Goal: Task Accomplishment & Management: Use online tool/utility

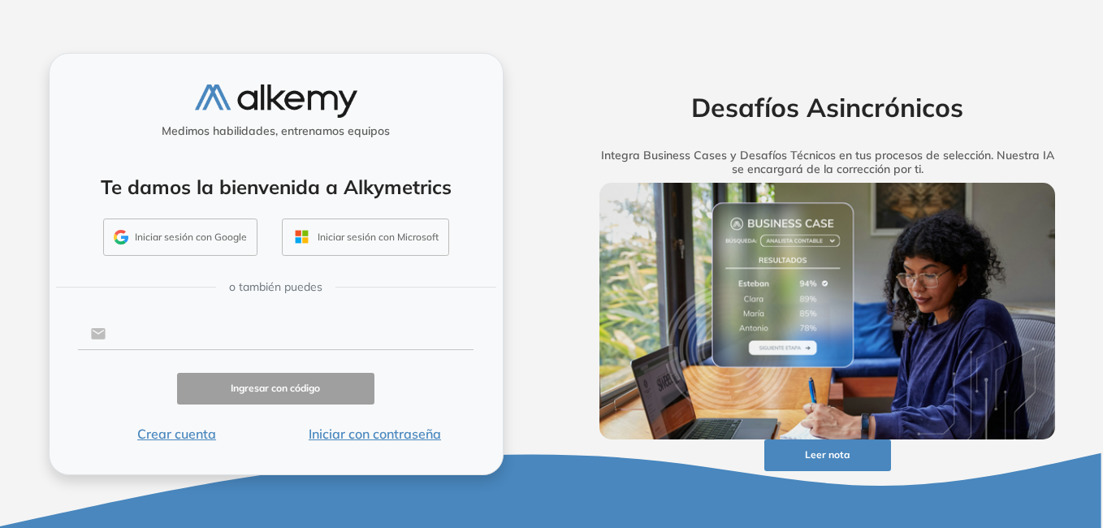
click at [204, 328] on input "text" at bounding box center [290, 334] width 368 height 31
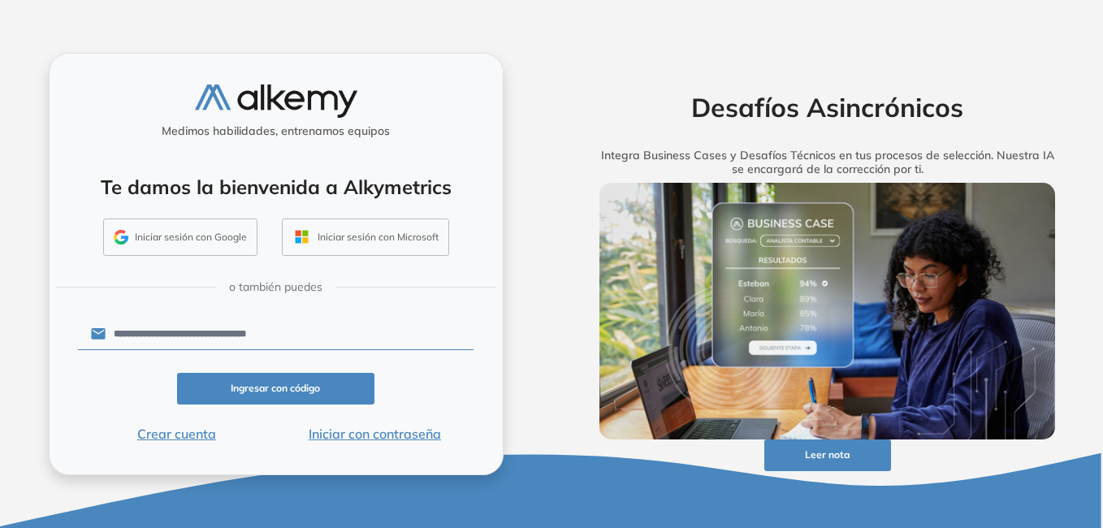
click at [356, 434] on button "Iniciar con contraseña" at bounding box center [374, 434] width 198 height 20
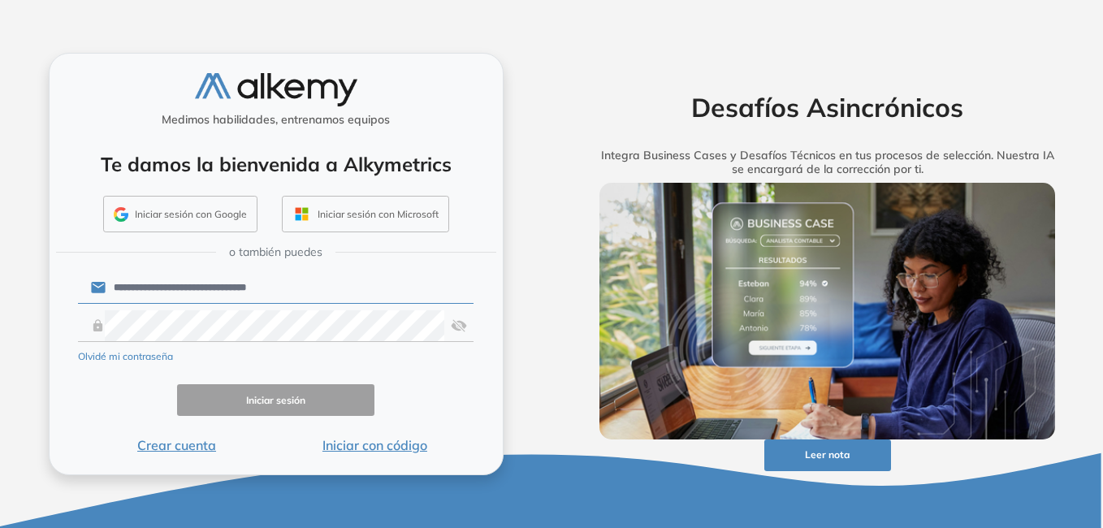
type input "**********"
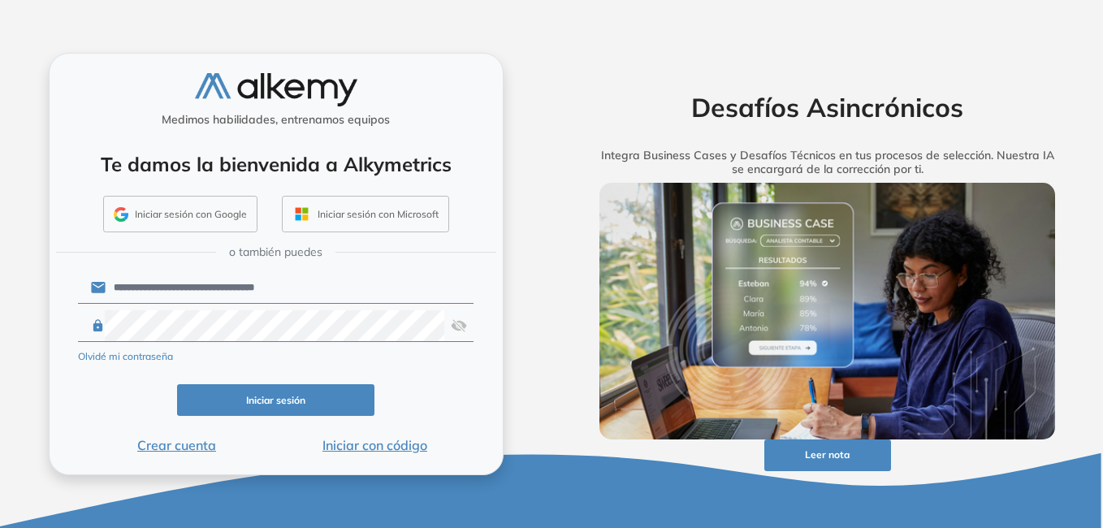
click at [304, 401] on button "Iniciar sesión" at bounding box center [276, 400] width 198 height 32
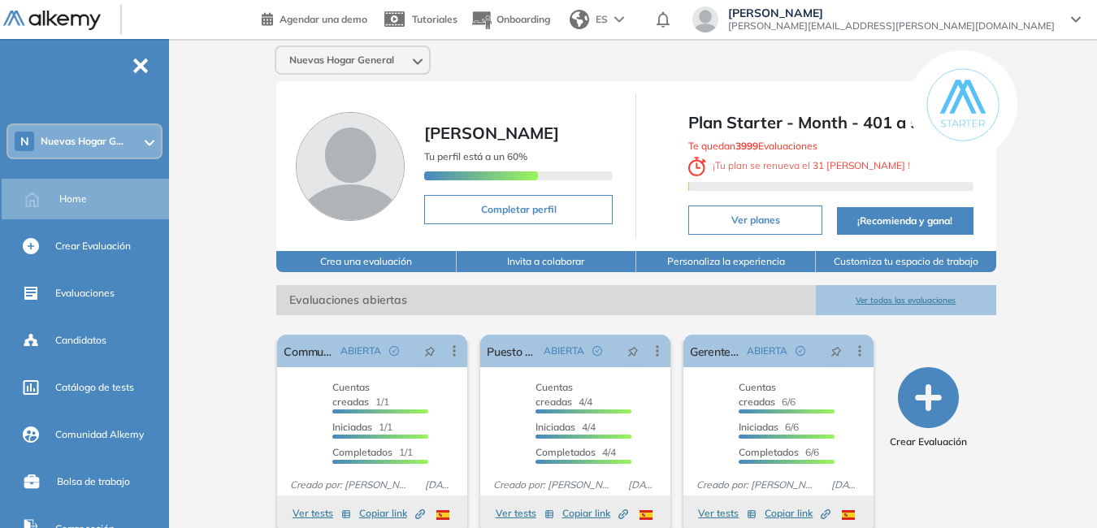
click at [118, 142] on span "Nuevas Hogar G..." at bounding box center [82, 141] width 83 height 13
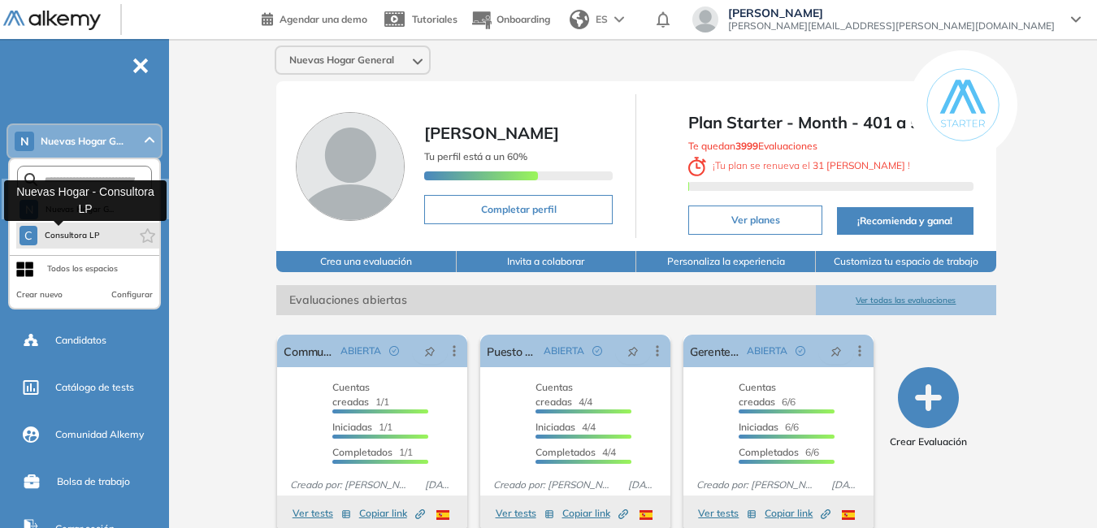
click at [89, 237] on span "Consultora LP" at bounding box center [72, 235] width 57 height 13
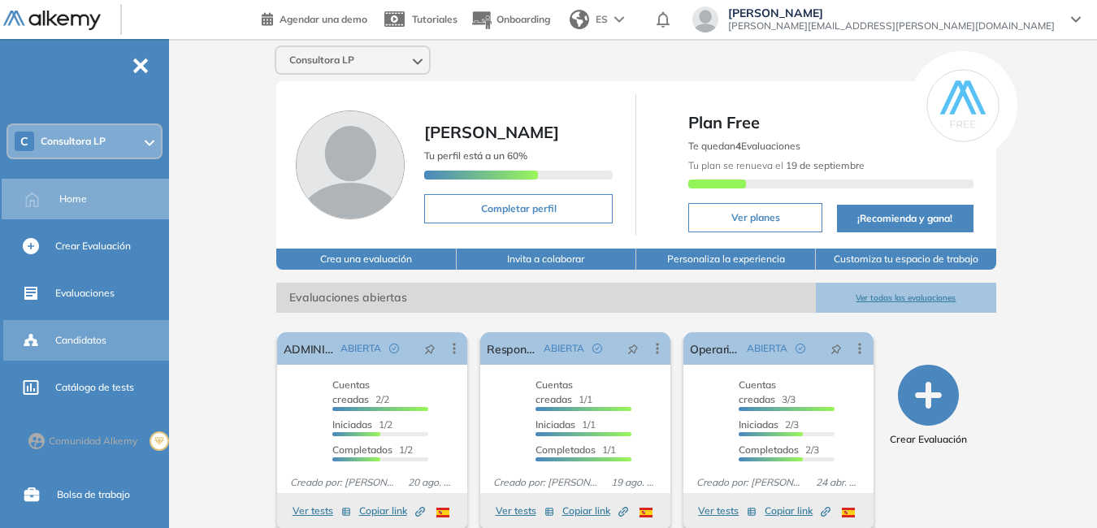
click at [93, 342] on span "Candidatos" at bounding box center [80, 340] width 51 height 15
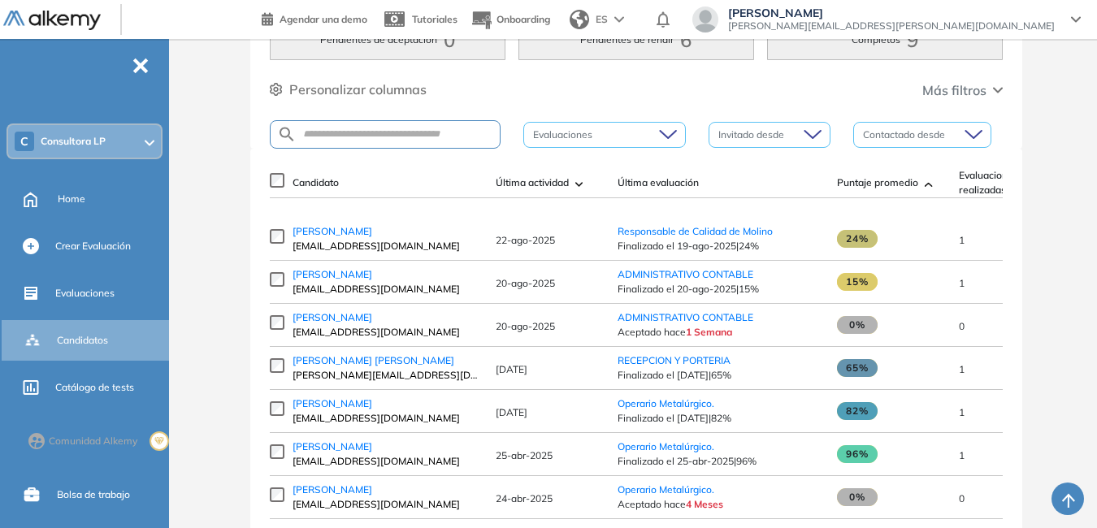
scroll to position [163, 0]
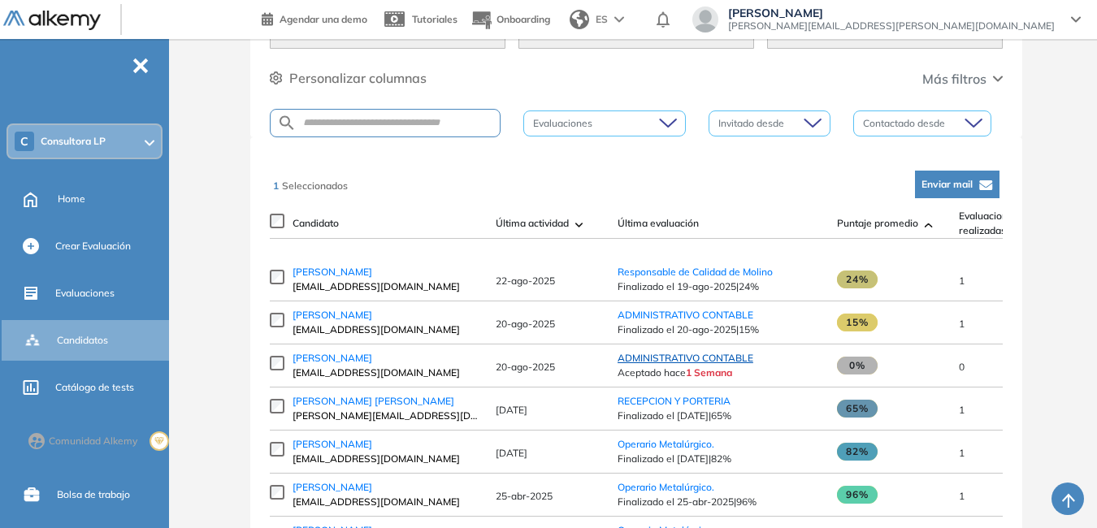
click at [686, 364] on span "ADMINISTRATIVO CONTABLE" at bounding box center [686, 358] width 136 height 12
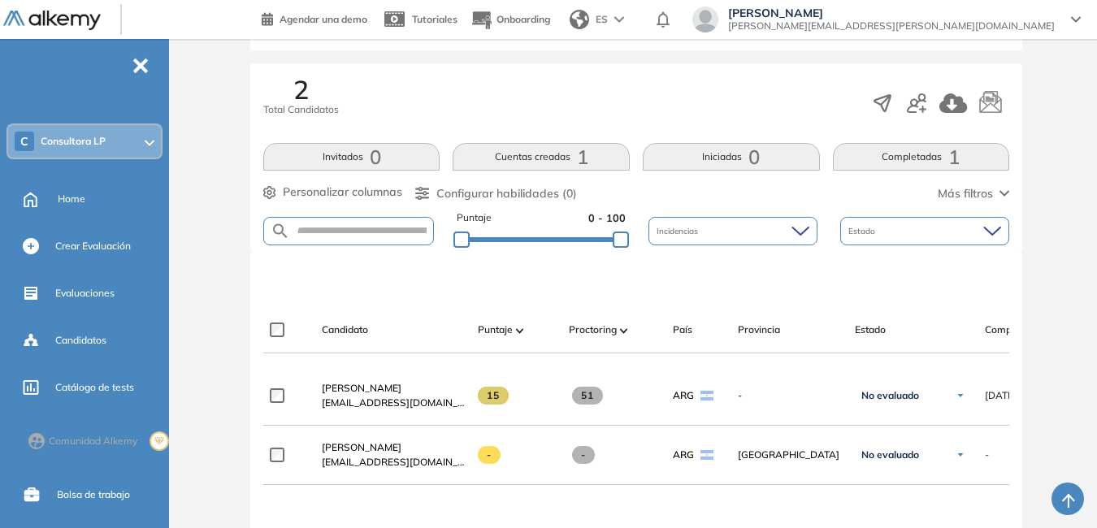
scroll to position [325, 0]
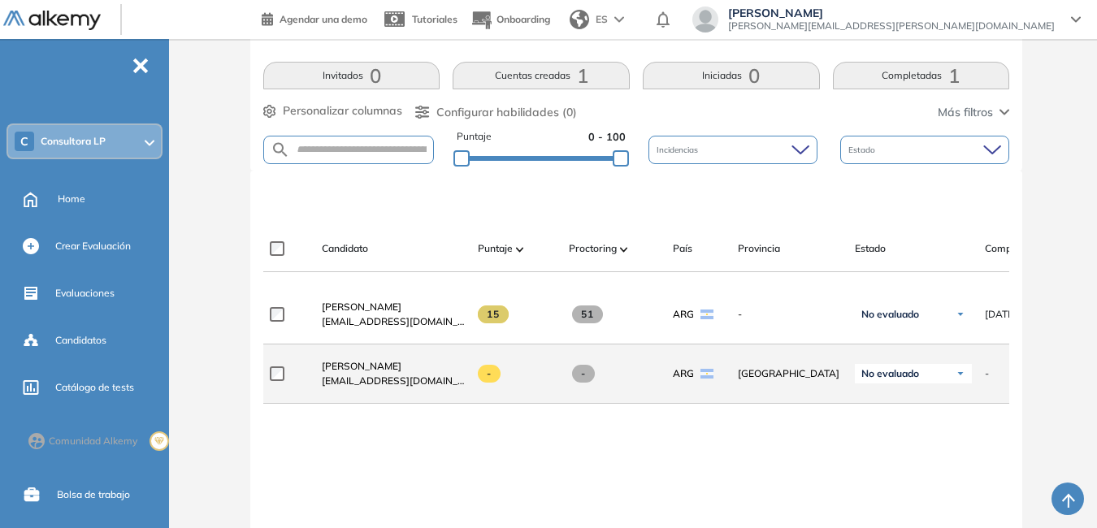
click at [285, 381] on label at bounding box center [284, 373] width 28 height 15
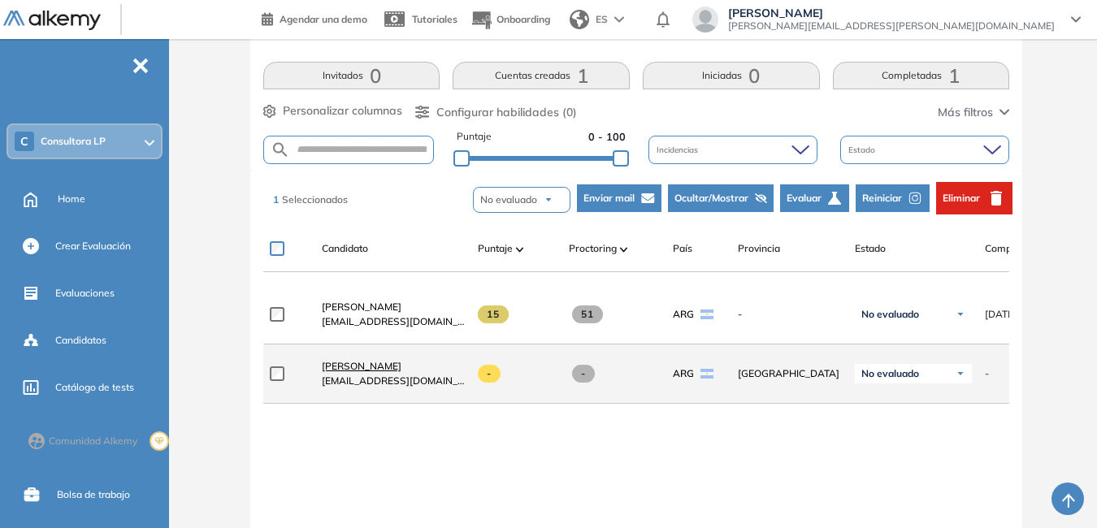
click at [366, 372] on span "[PERSON_NAME]" at bounding box center [362, 366] width 80 height 12
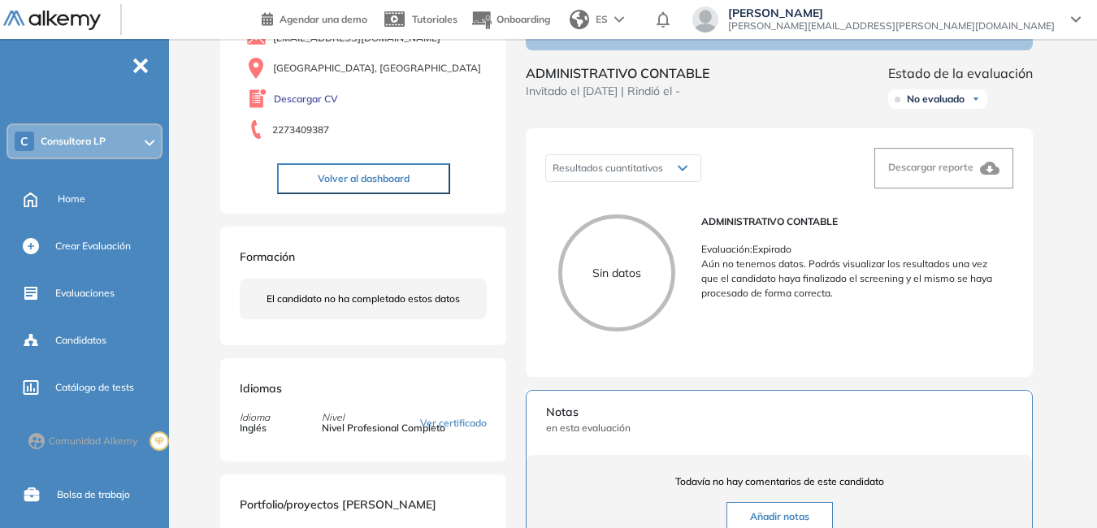
scroll to position [244, 0]
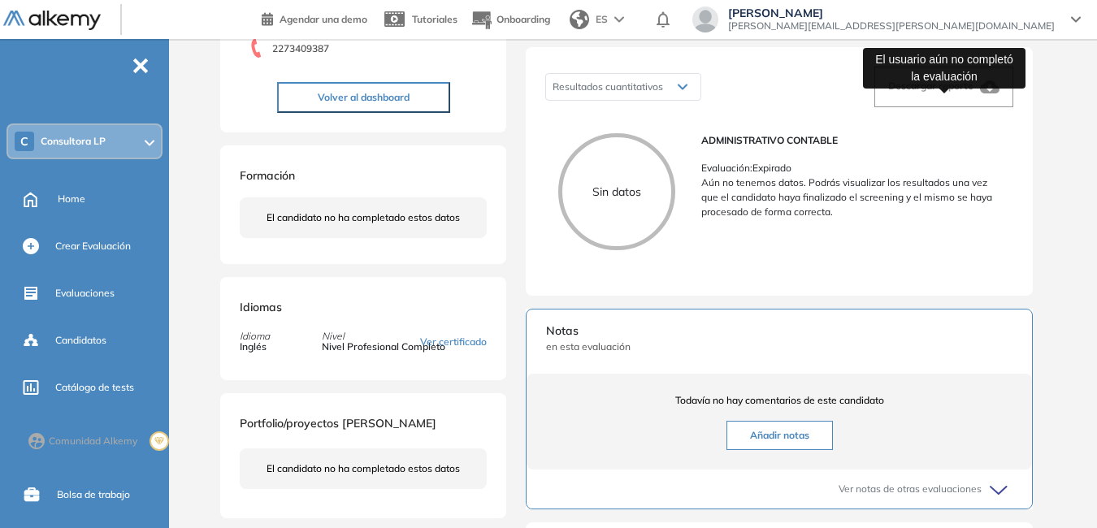
click at [938, 92] on span "Descargar reporte" at bounding box center [930, 86] width 85 height 12
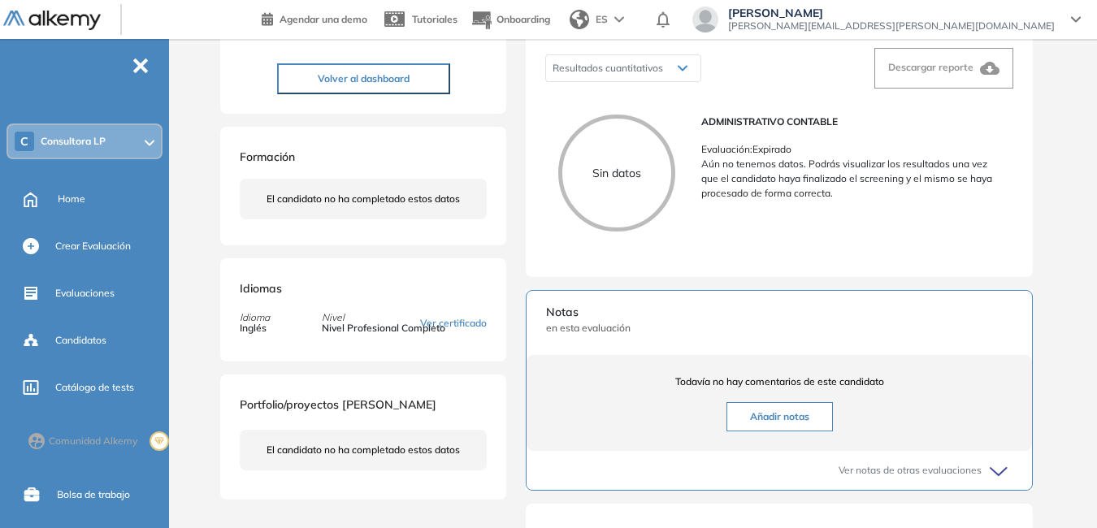
scroll to position [250, 0]
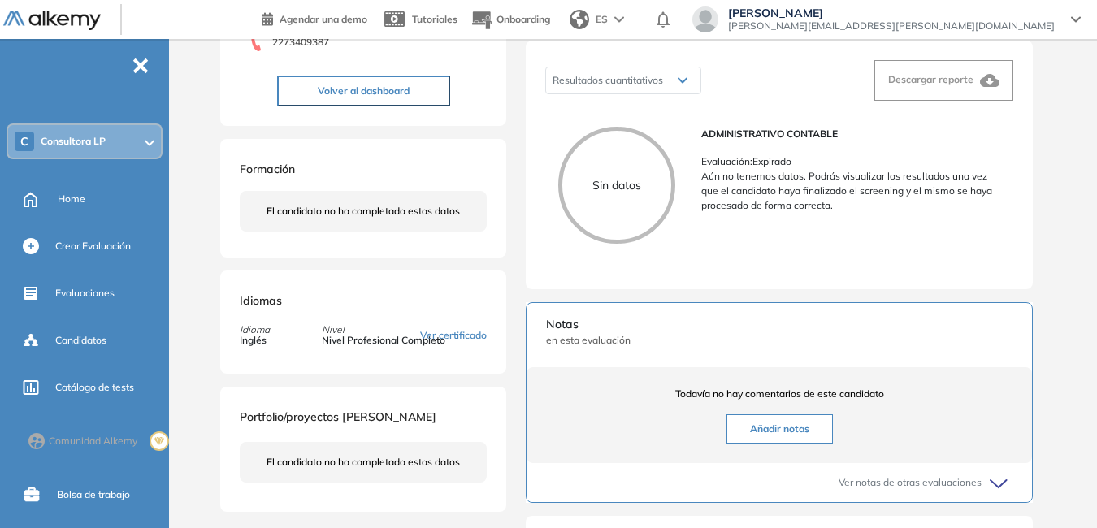
click at [96, 137] on span "Consultora LP" at bounding box center [73, 141] width 65 height 13
click at [92, 336] on span "Candidatos" at bounding box center [80, 340] width 51 height 15
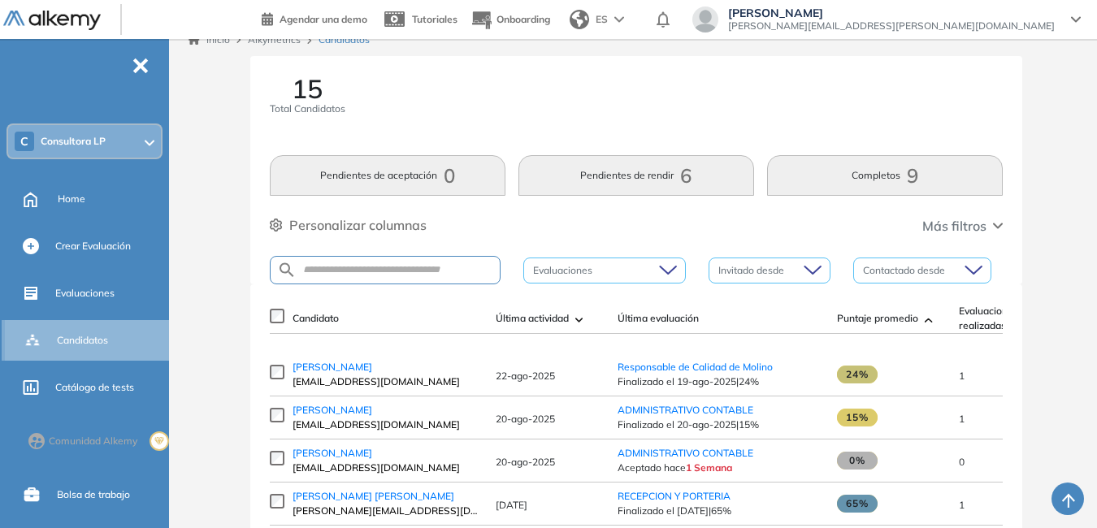
scroll to position [250, 0]
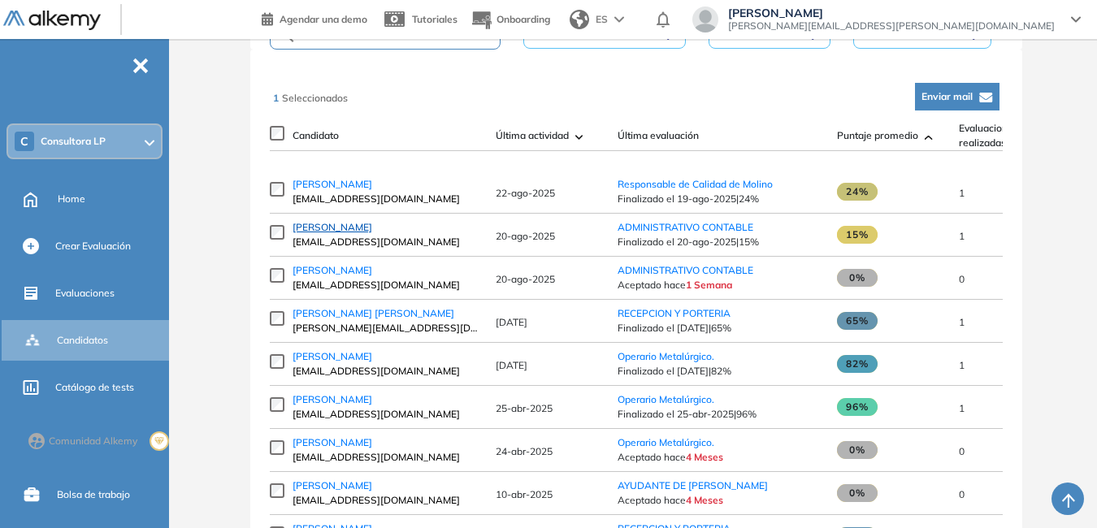
click at [316, 229] on span "[PERSON_NAME]" at bounding box center [333, 227] width 80 height 12
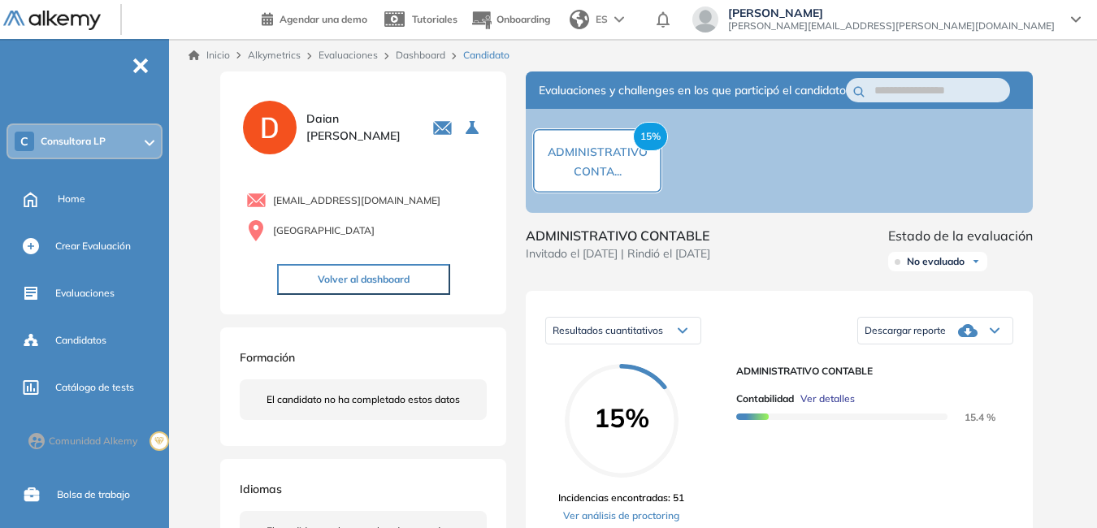
click at [908, 337] on span "Descargar reporte" at bounding box center [905, 330] width 81 height 13
click at [921, 362] on li "Descargar informe completo" at bounding box center [925, 353] width 120 height 16
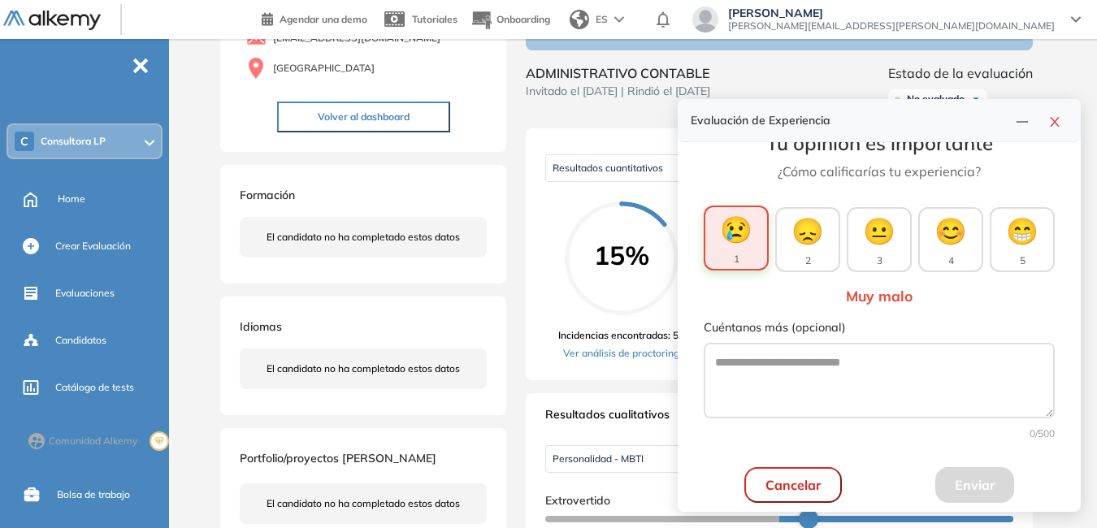
scroll to position [54, 0]
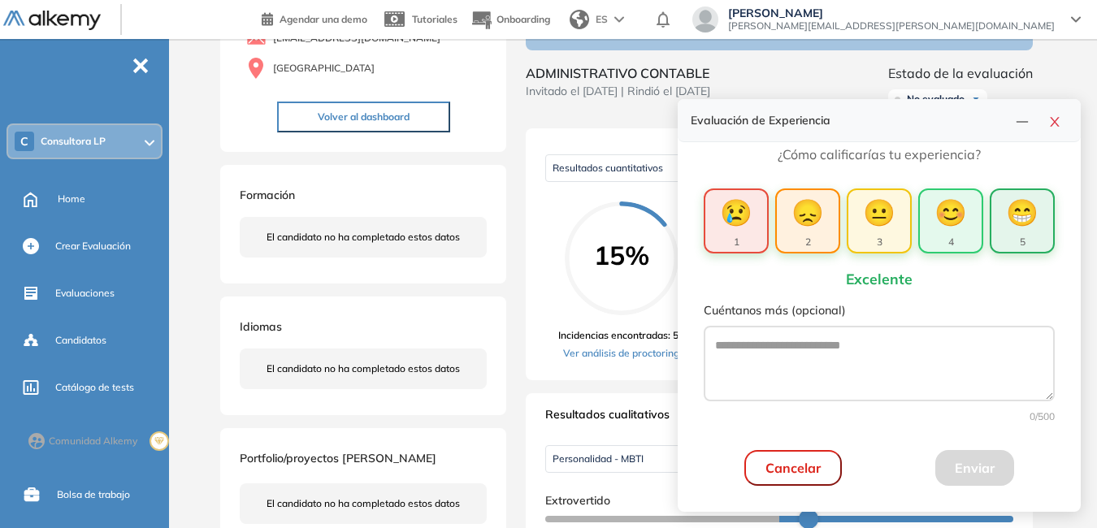
click at [1020, 222] on span "😁" at bounding box center [1022, 212] width 33 height 39
click at [969, 469] on button "Enviar" at bounding box center [974, 468] width 79 height 36
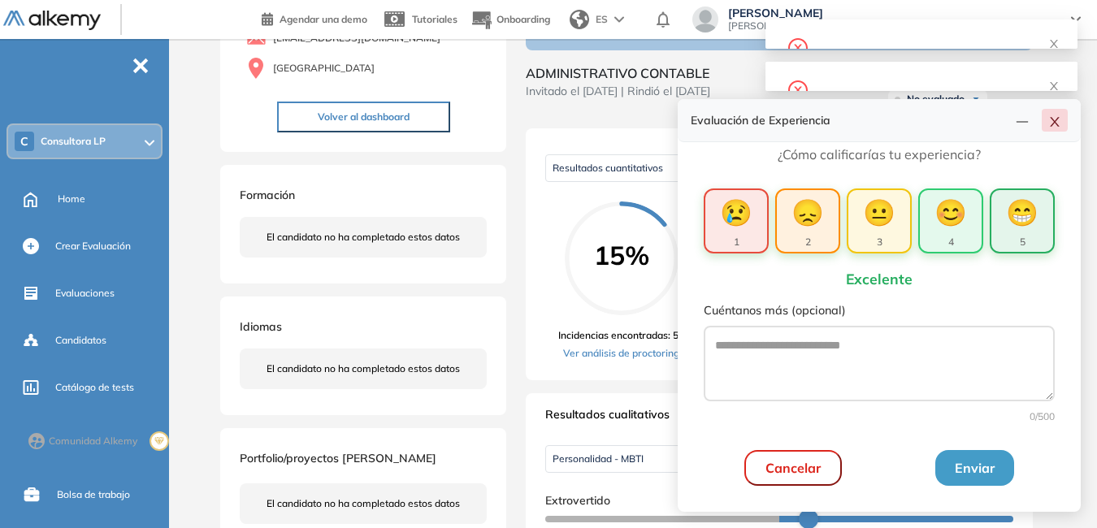
click at [1054, 121] on icon "close" at bounding box center [1054, 122] width 9 height 10
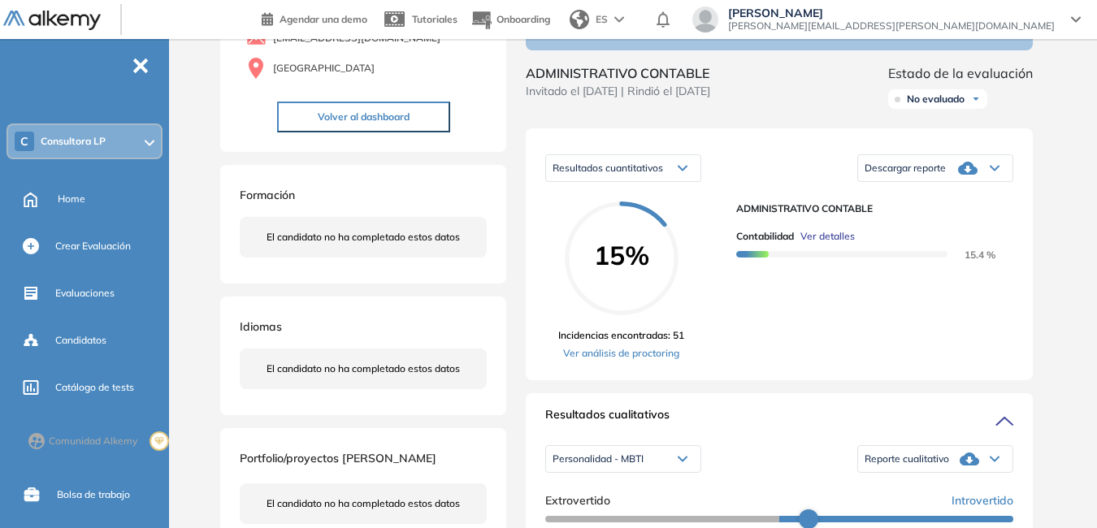
click at [1067, 17] on div "[PERSON_NAME] [PERSON_NAME][EMAIL_ADDRESS][PERSON_NAME][DOMAIN_NAME]" at bounding box center [886, 20] width 388 height 26
